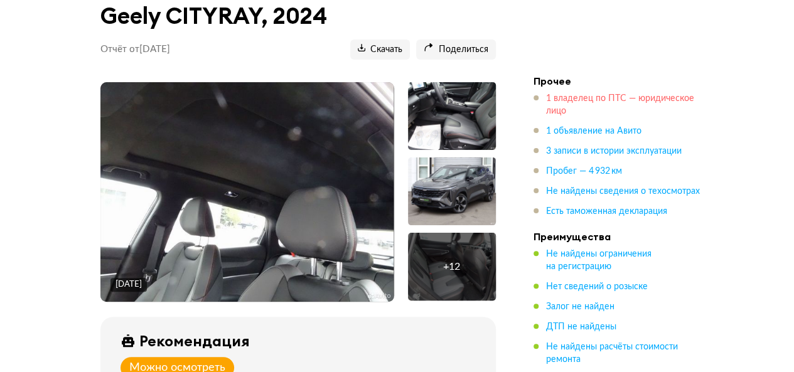
click at [553, 109] on span "1 владелец по ПТС — юридическое лицо" at bounding box center [620, 104] width 148 height 21
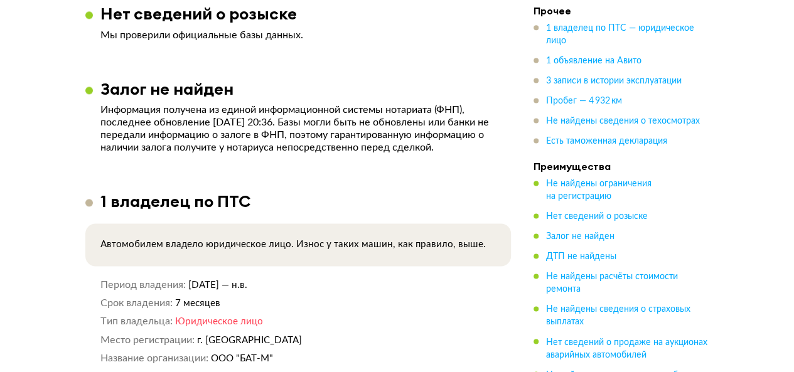
scroll to position [986, 0]
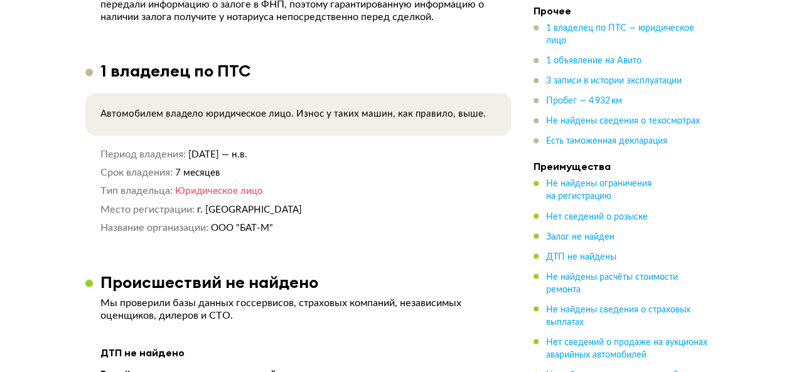
click at [573, 109] on ul "1 владелец по ПТС — юридическое лицо 1 объявление на Авито 3 записи в истории э…" at bounding box center [621, 85] width 176 height 125
click at [571, 106] on span "Пробег — 4 932 км" at bounding box center [584, 101] width 76 height 9
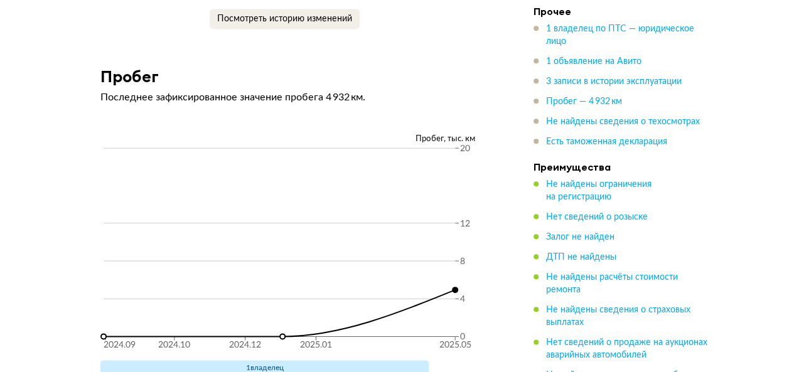
scroll to position [2961, 0]
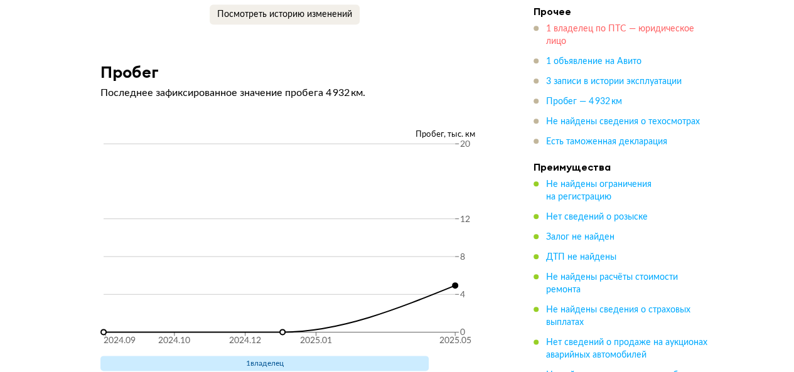
click at [601, 29] on span "1 владелец по ПТС — юридическое лицо" at bounding box center [620, 34] width 148 height 21
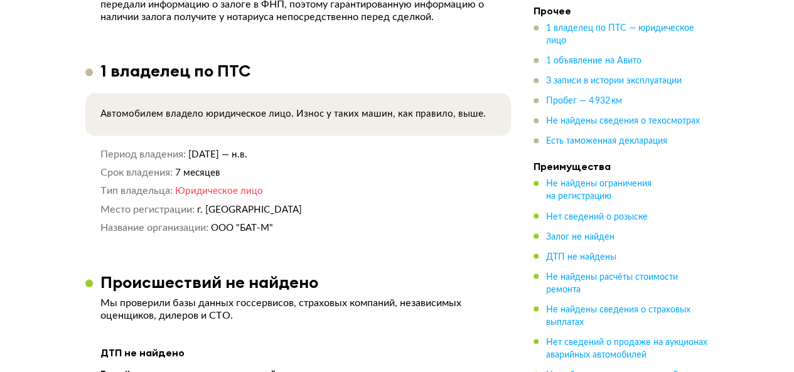
scroll to position [1112, 0]
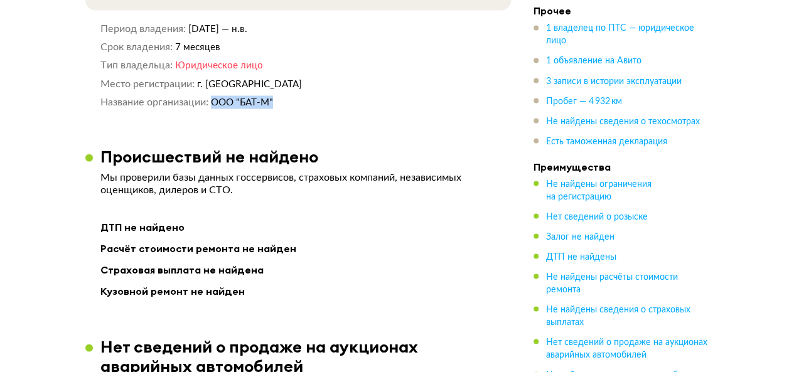
drag, startPoint x: 213, startPoint y: 98, endPoint x: 277, endPoint y: 102, distance: 64.1
click at [277, 102] on dd "ООО "БАТ-М"" at bounding box center [353, 101] width 285 height 13
copy span "ООО "БАТ-М""
click at [560, 100] on span "Пробег — 4 932 км" at bounding box center [584, 101] width 76 height 9
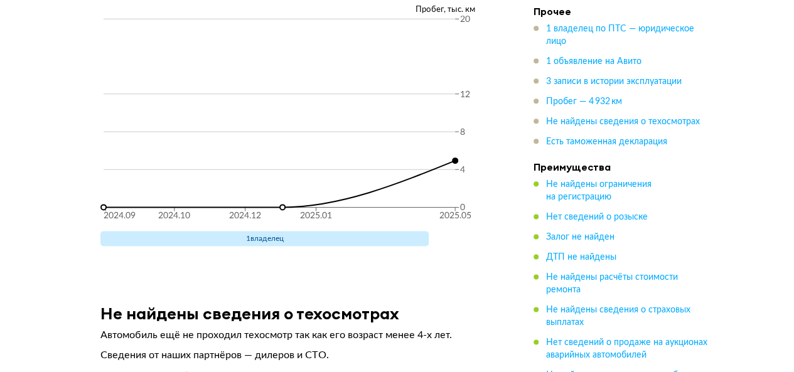
scroll to position [3086, 0]
click at [561, 85] on span "3 записи в истории эксплуатации" at bounding box center [613, 81] width 135 height 9
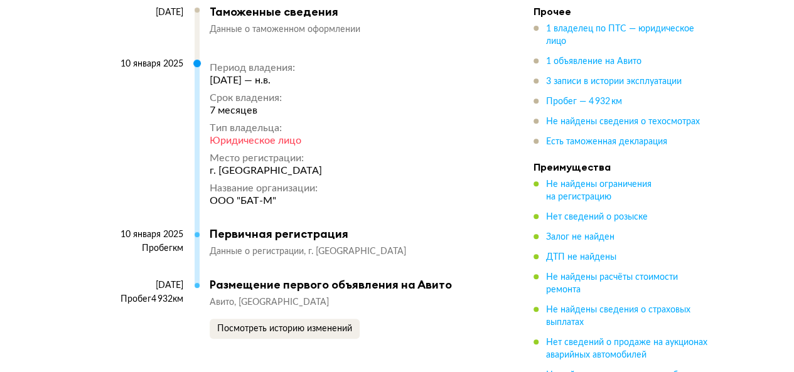
scroll to position [2523, 0]
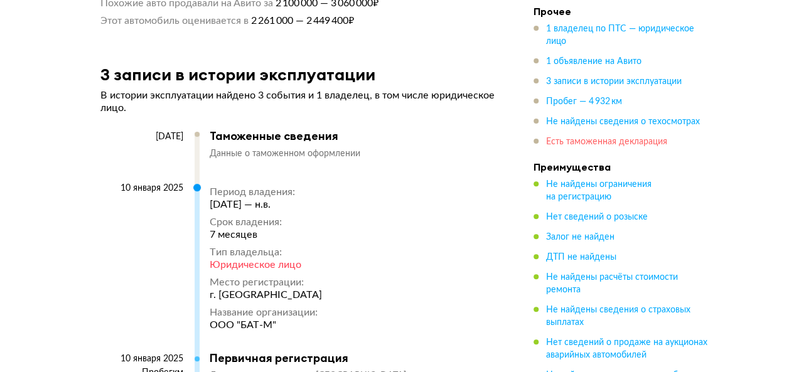
click at [578, 138] on span "Есть таможенная декларация" at bounding box center [606, 141] width 121 height 9
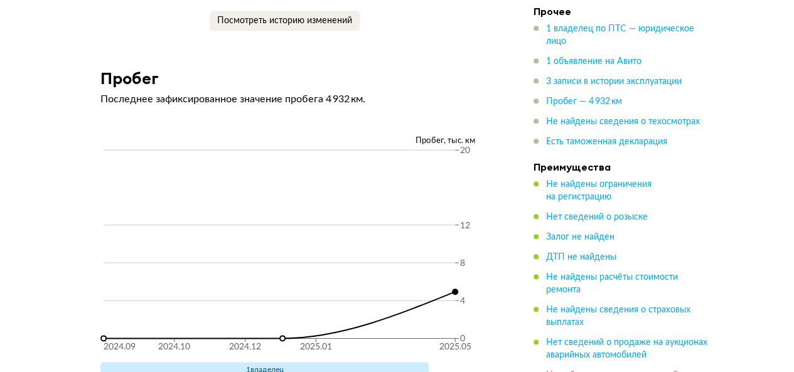
scroll to position [2779, 0]
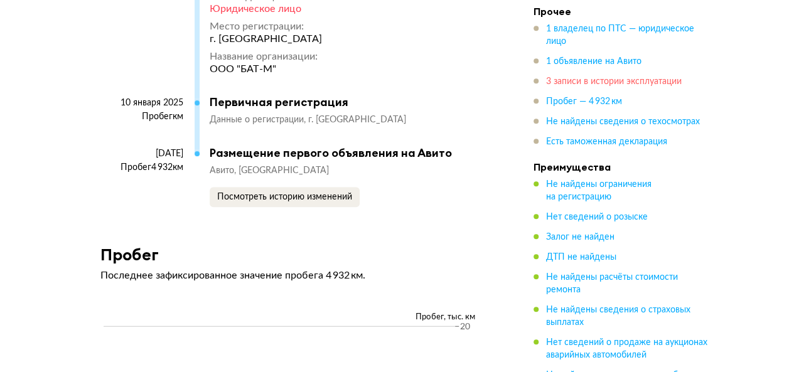
click at [575, 83] on span "3 записи в истории эксплуатации" at bounding box center [613, 81] width 135 height 9
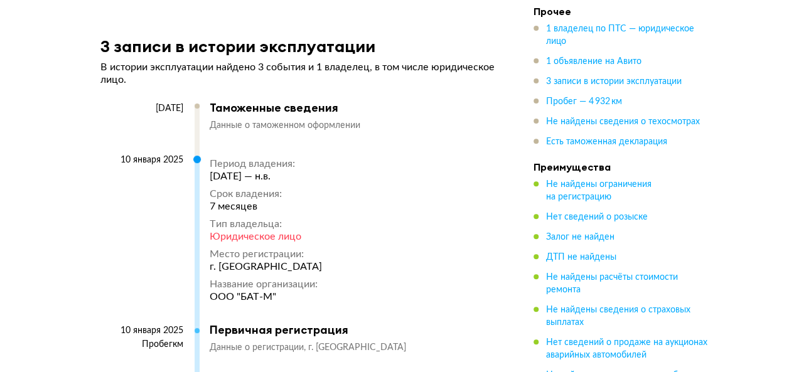
scroll to position [2523, 0]
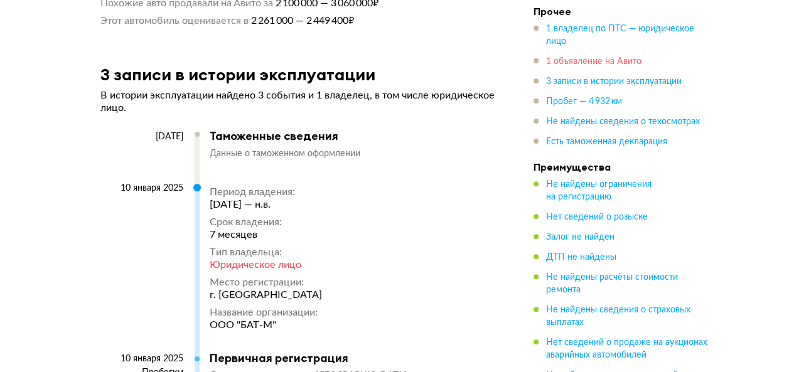
click at [573, 63] on span "1 объявление на Авито" at bounding box center [593, 61] width 95 height 9
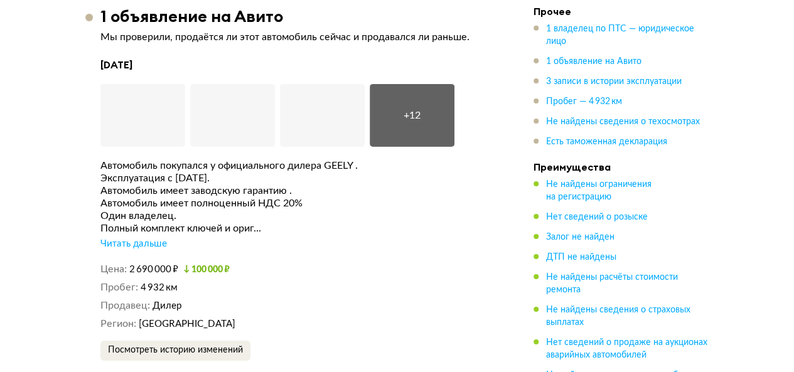
scroll to position [1947, 0]
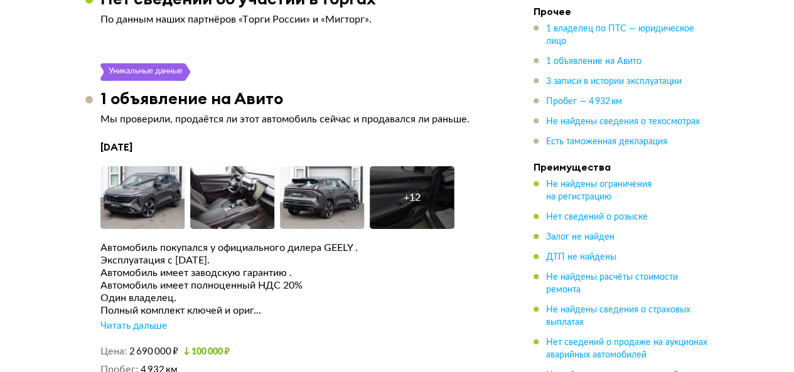
click at [142, 331] on div "Читать дальше" at bounding box center [133, 326] width 66 height 13
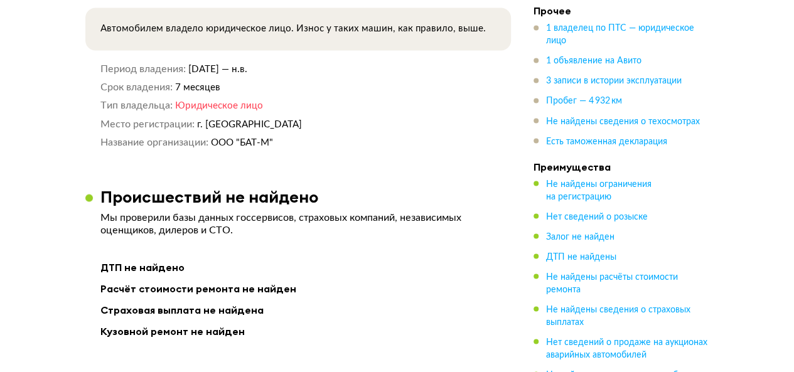
scroll to position [1006, 0]
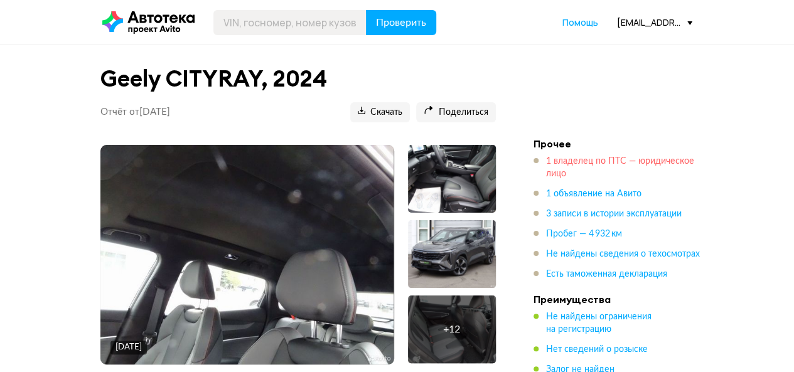
click at [558, 157] on span "1 владелец по ПТС — юридическое лицо" at bounding box center [620, 167] width 148 height 21
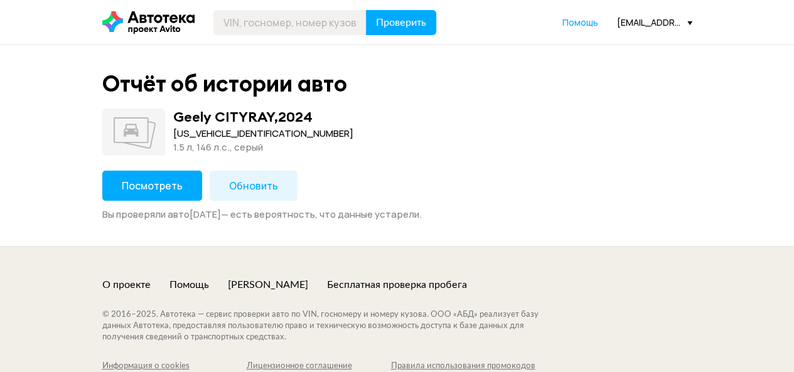
click at [144, 190] on span "Посмотреть" at bounding box center [152, 186] width 61 height 14
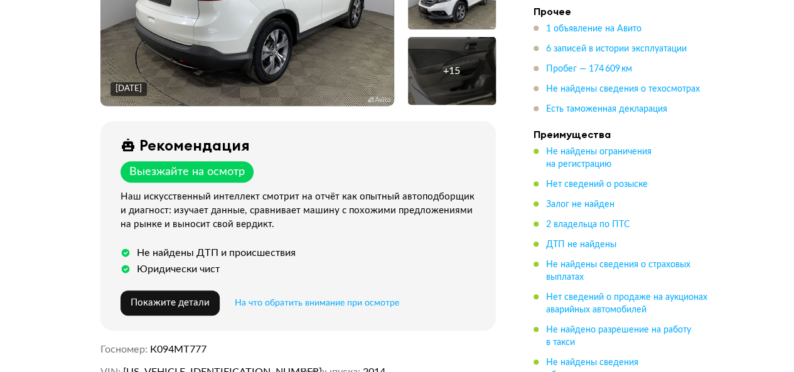
scroll to position [188, 0]
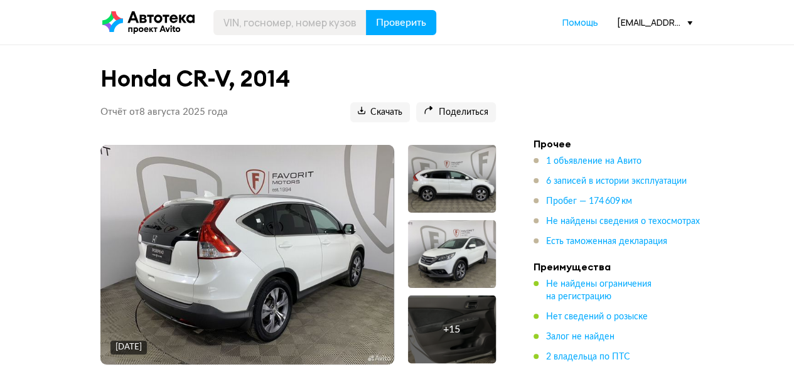
scroll to position [63, 0]
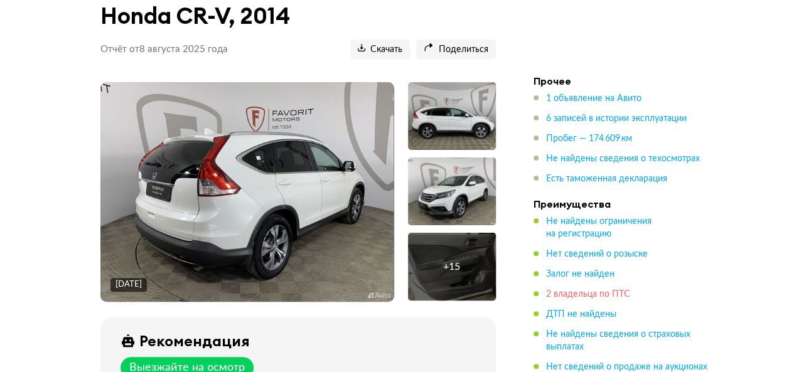
click at [583, 298] on span "2 владельца по ПТС" at bounding box center [588, 294] width 84 height 9
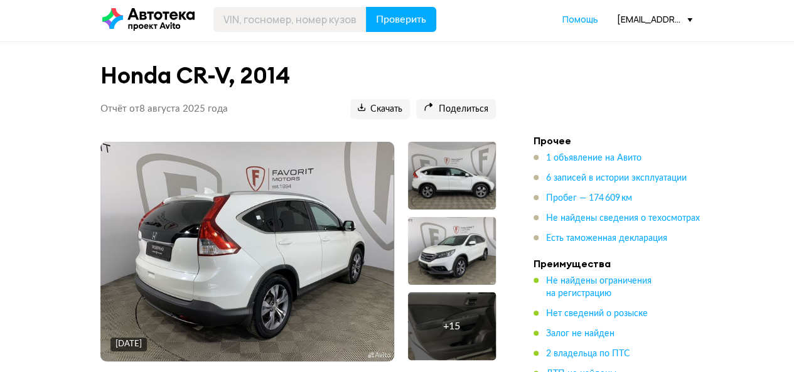
scroll to position [0, 0]
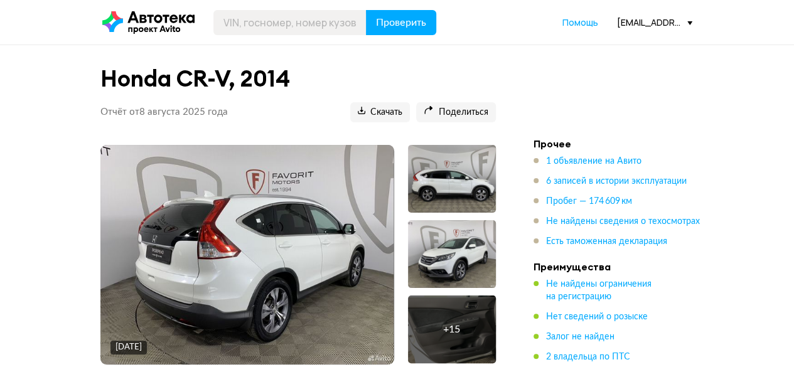
click at [552, 208] on ul "1 объявление на Авито 6 записей в истории эксплуатации Пробег — 174 609 км Не н…" at bounding box center [621, 201] width 176 height 93
click at [552, 202] on span "Пробег — 174 609 км" at bounding box center [589, 201] width 86 height 9
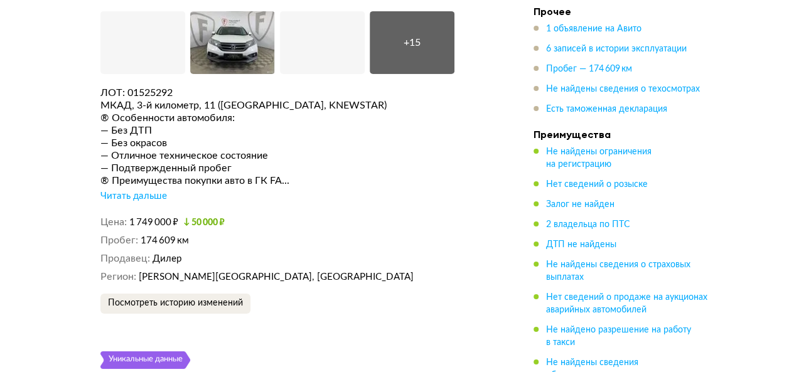
scroll to position [2133, 0]
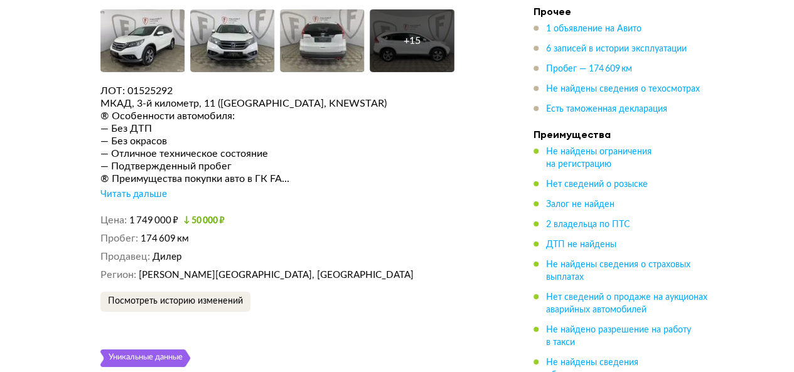
click at [141, 189] on div "Читать дальше" at bounding box center [133, 194] width 66 height 13
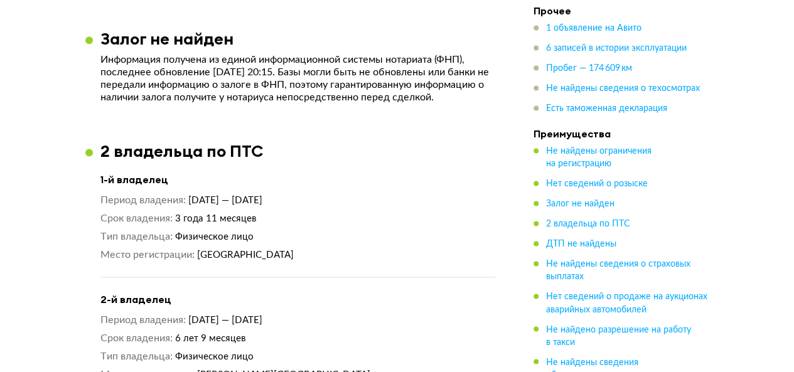
scroll to position [753, 0]
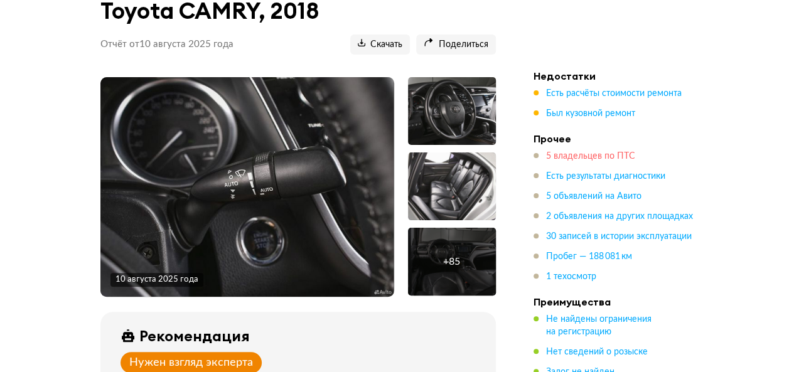
scroll to position [125, 0]
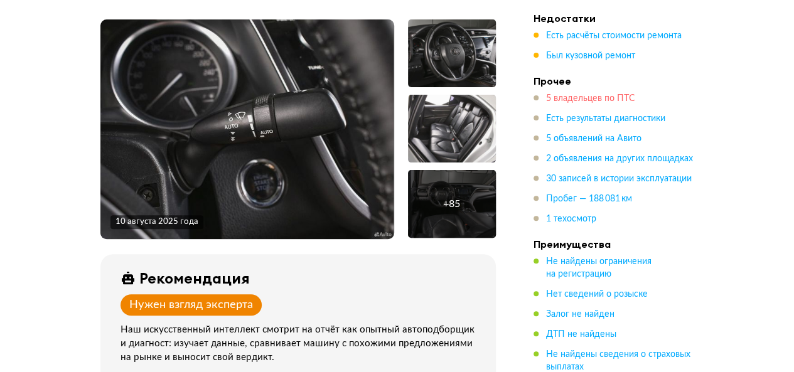
click at [595, 96] on span "5 владельцев по ПТС" at bounding box center [590, 98] width 89 height 9
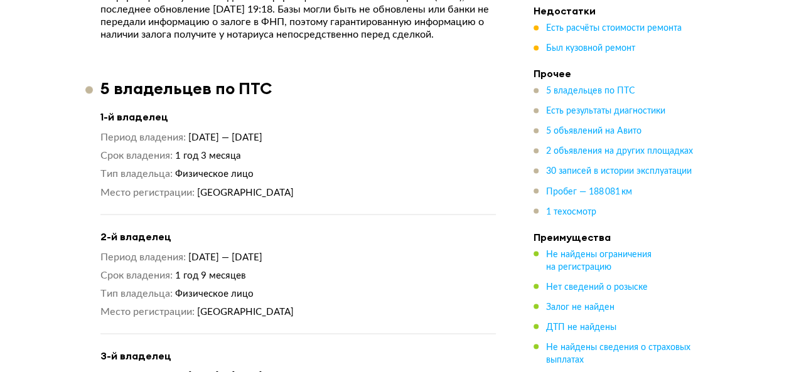
scroll to position [1021, 0]
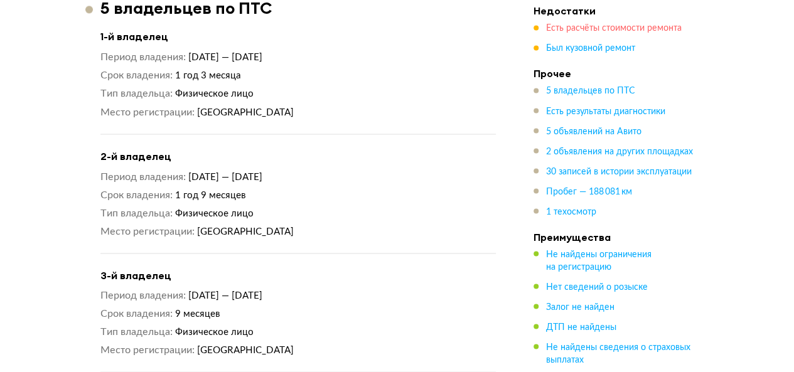
click at [595, 31] on span "Есть расчёты стоимости ремонта" at bounding box center [613, 28] width 135 height 9
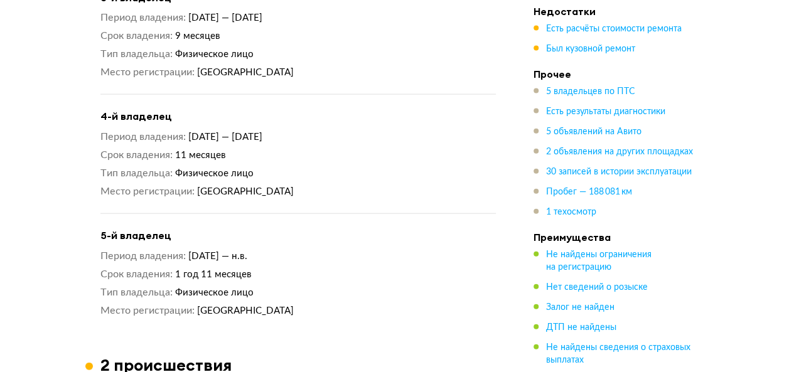
scroll to position [1292, 0]
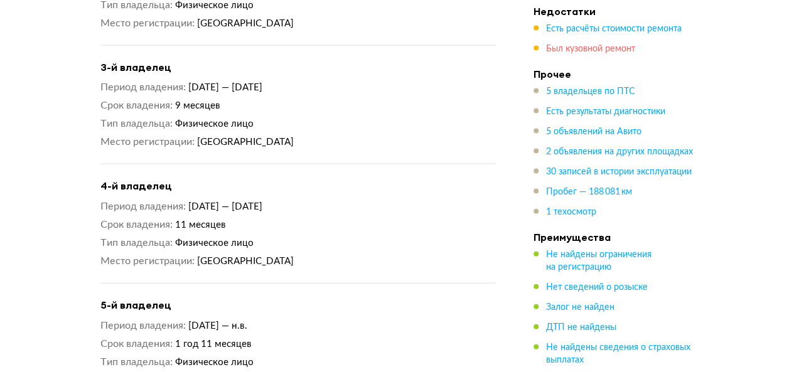
click at [583, 48] on span "Был кузовной ремонт" at bounding box center [590, 49] width 89 height 9
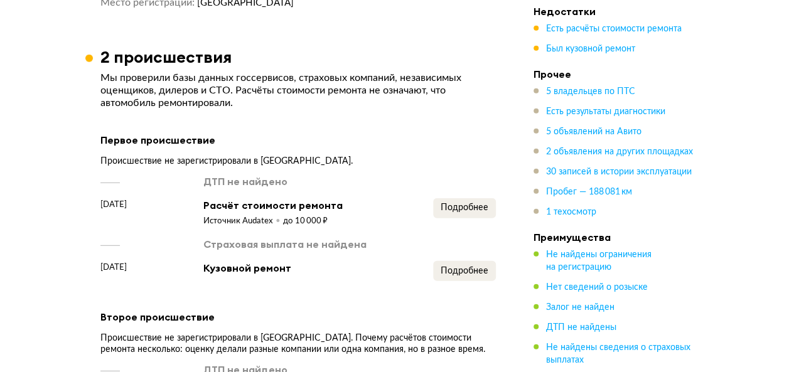
scroll to position [1606, 0]
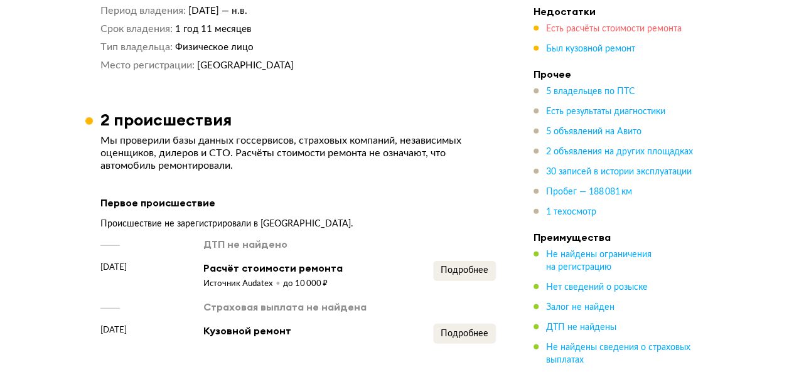
click at [581, 29] on span "Есть расчёты стоимости ремонта" at bounding box center [613, 28] width 135 height 9
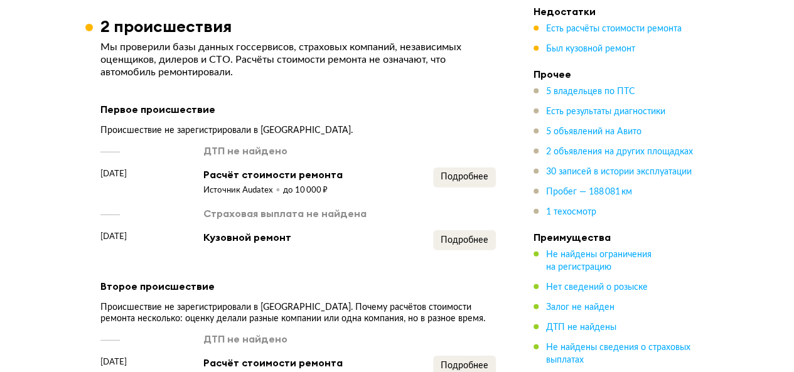
scroll to position [1793, 0]
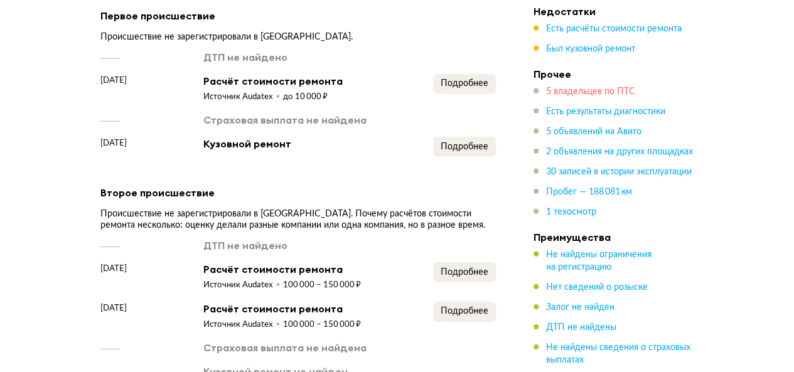
click at [604, 90] on span "5 владельцев по ПТС" at bounding box center [590, 91] width 89 height 9
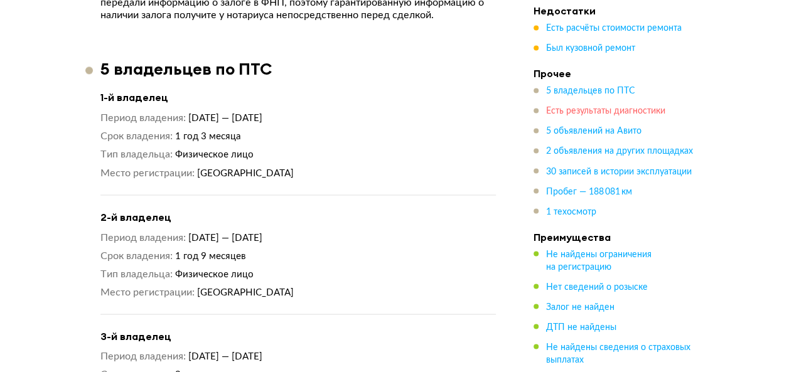
scroll to position [1021, 0]
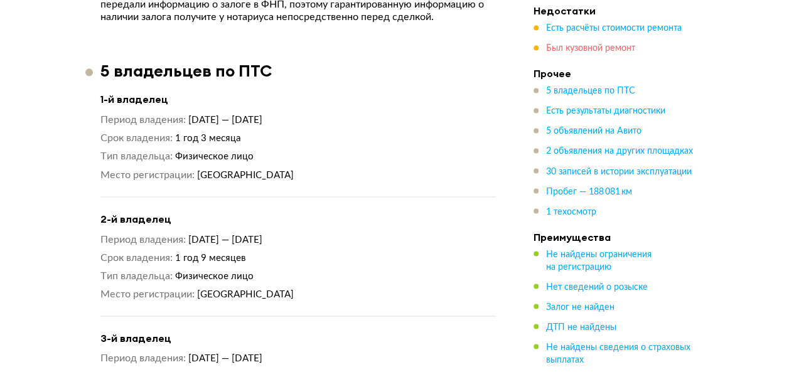
click at [565, 47] on span "Был кузовной ремонт" at bounding box center [590, 49] width 89 height 9
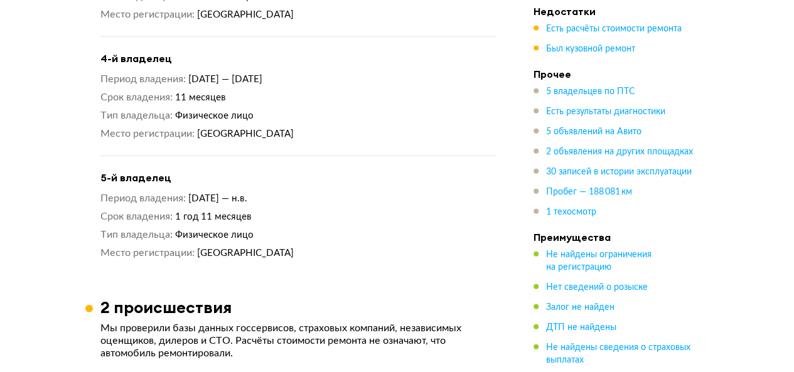
scroll to position [1231, 0]
